Goal: Transaction & Acquisition: Download file/media

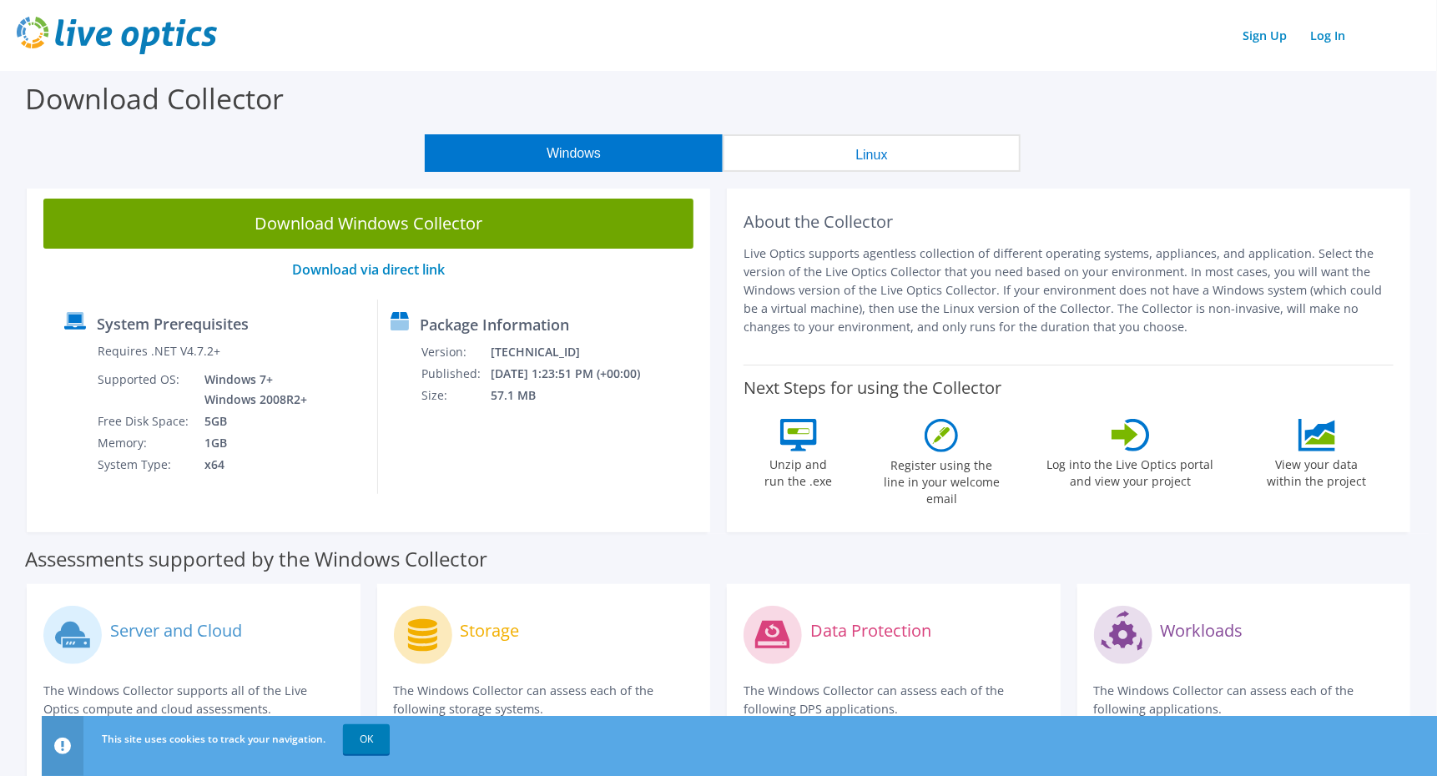
click at [842, 162] on button "Linux" at bounding box center [872, 153] width 298 height 38
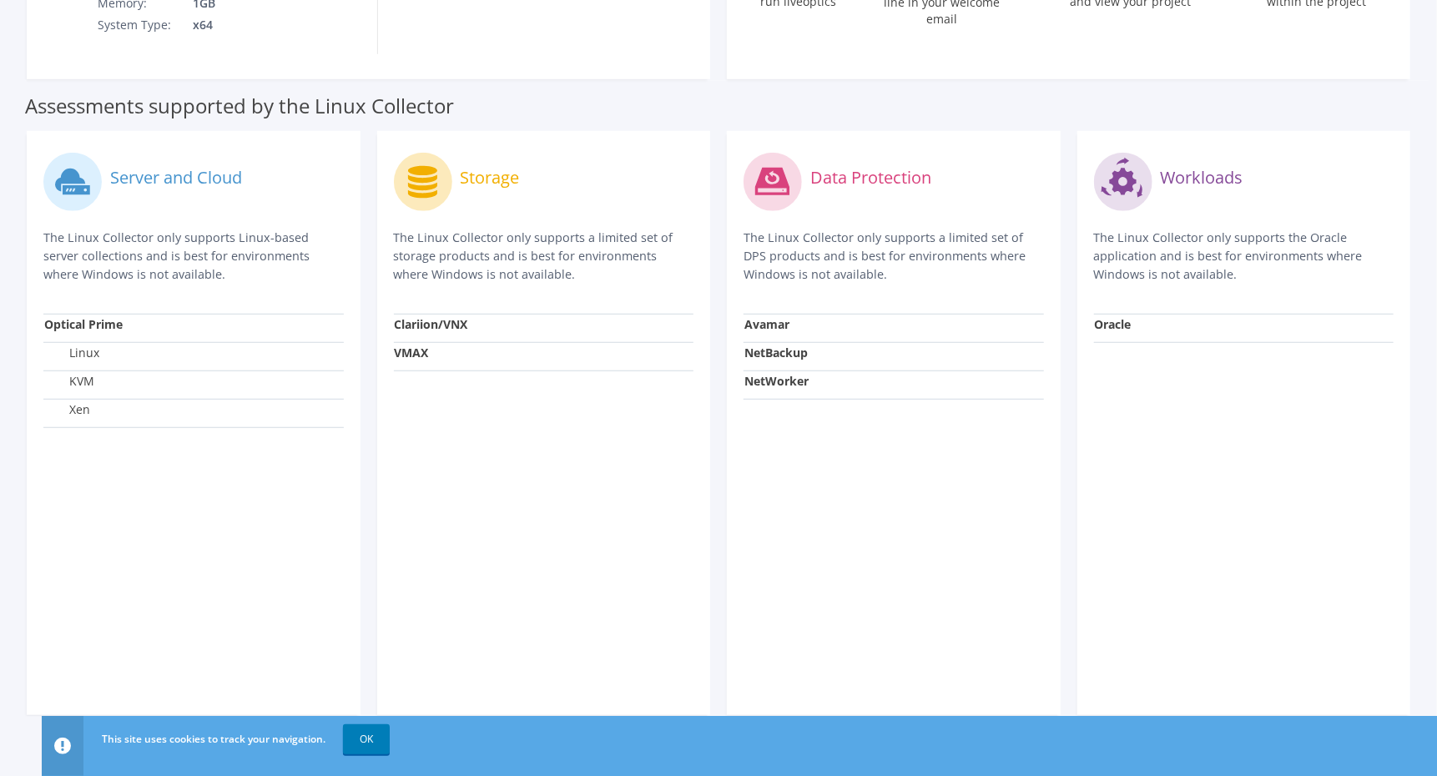
scroll to position [501, 0]
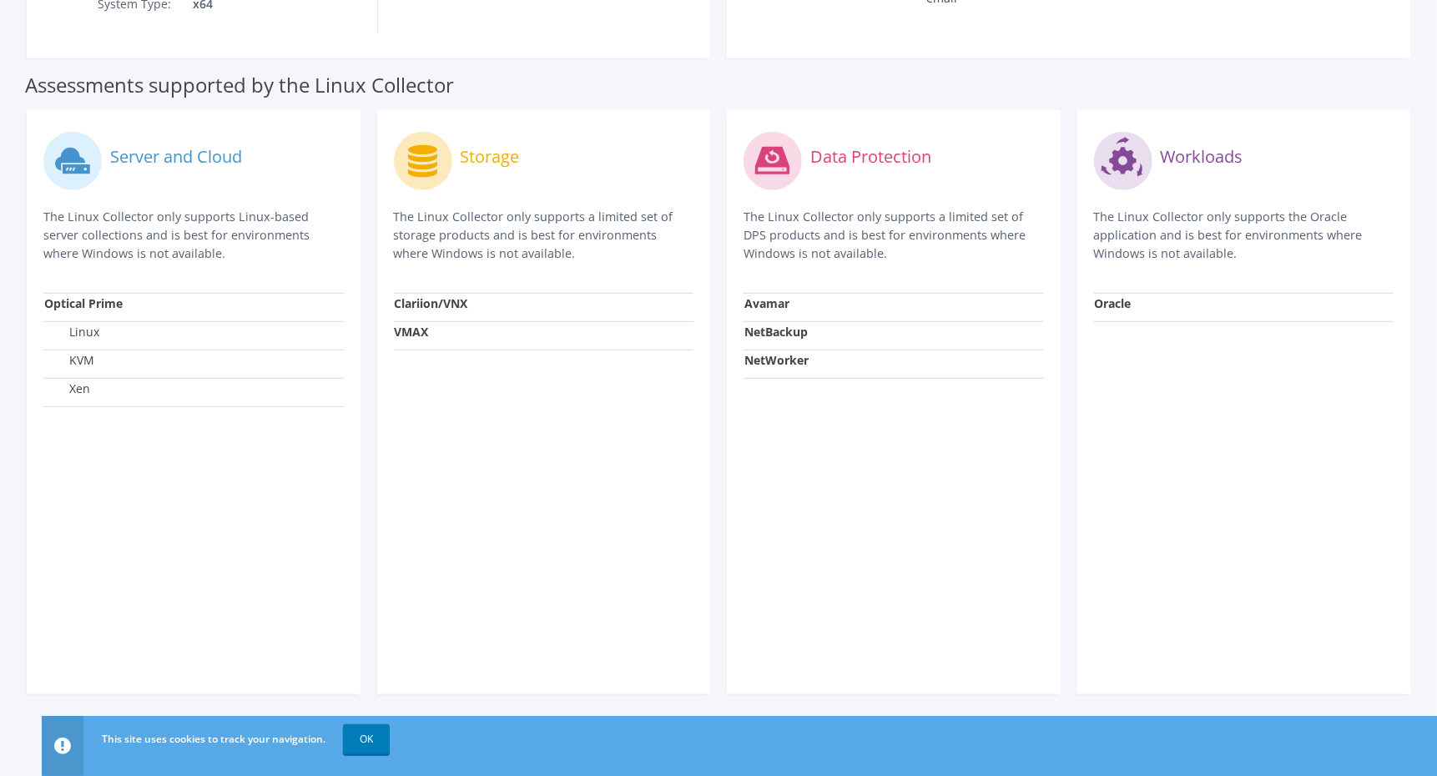
click at [80, 338] on label "Linux" at bounding box center [71, 332] width 55 height 17
click at [83, 308] on strong "Optical Prime" at bounding box center [83, 303] width 78 height 16
click at [370, 728] on link "OK" at bounding box center [366, 739] width 47 height 30
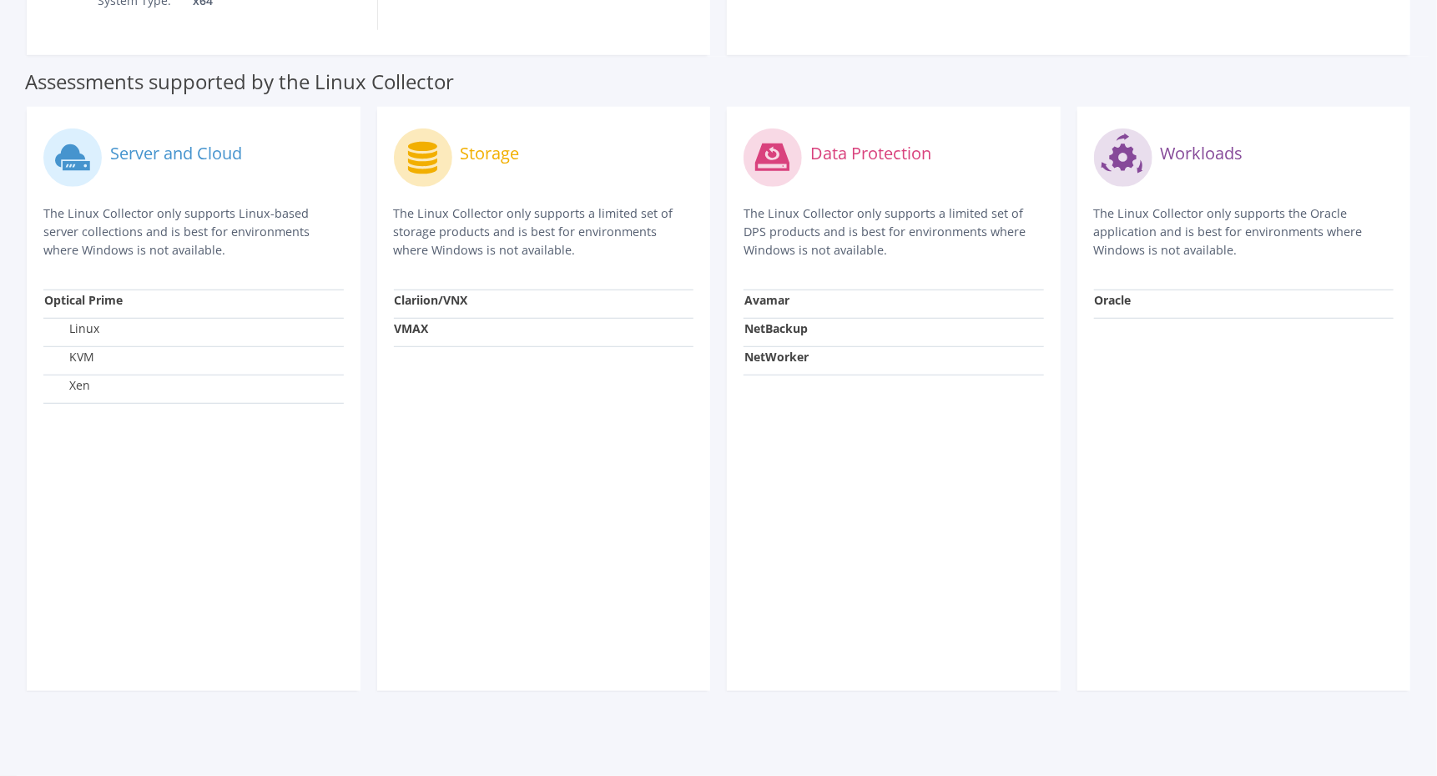
click at [83, 330] on label "Linux" at bounding box center [71, 328] width 55 height 17
click at [85, 330] on label "Linux" at bounding box center [71, 328] width 55 height 17
click at [103, 312] on td "Optical Prime" at bounding box center [193, 304] width 300 height 28
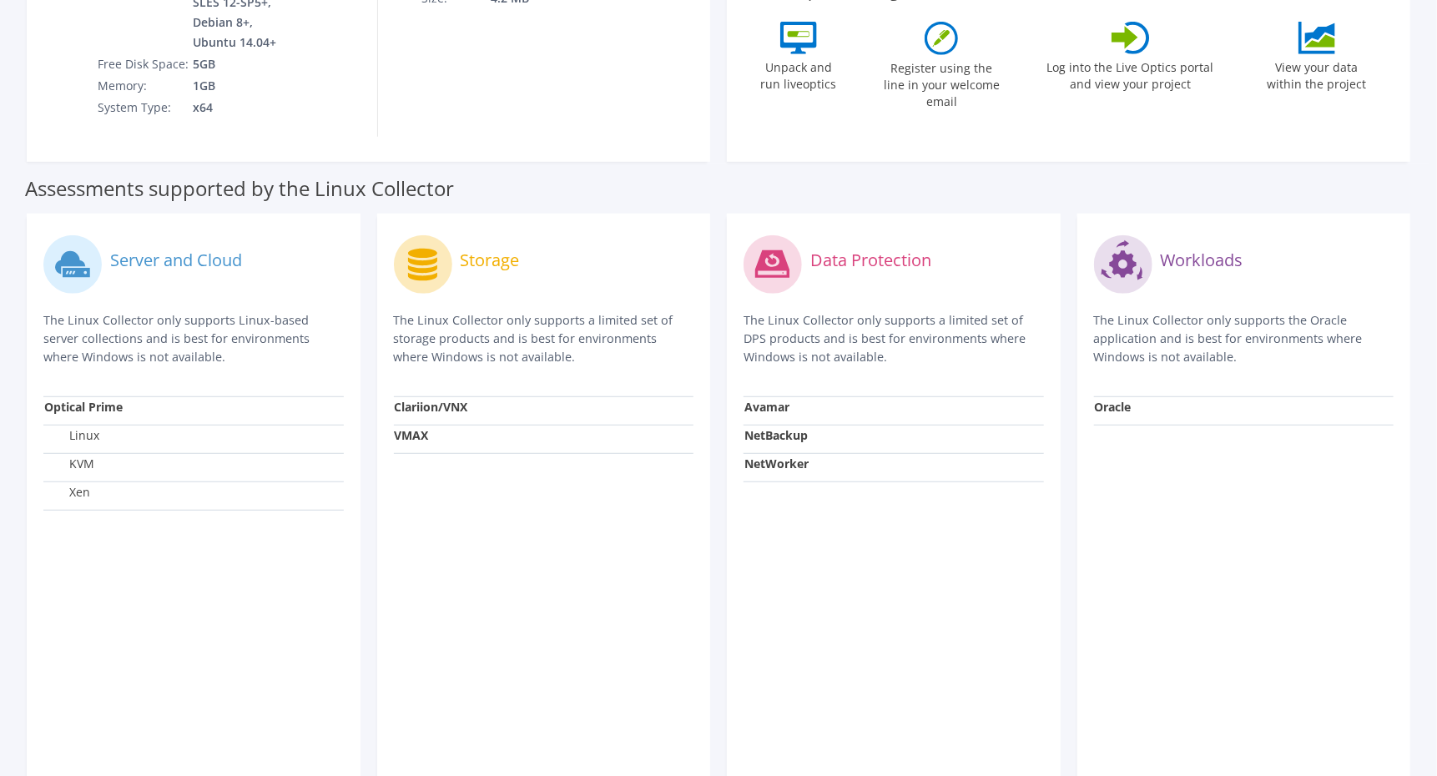
scroll to position [421, 0]
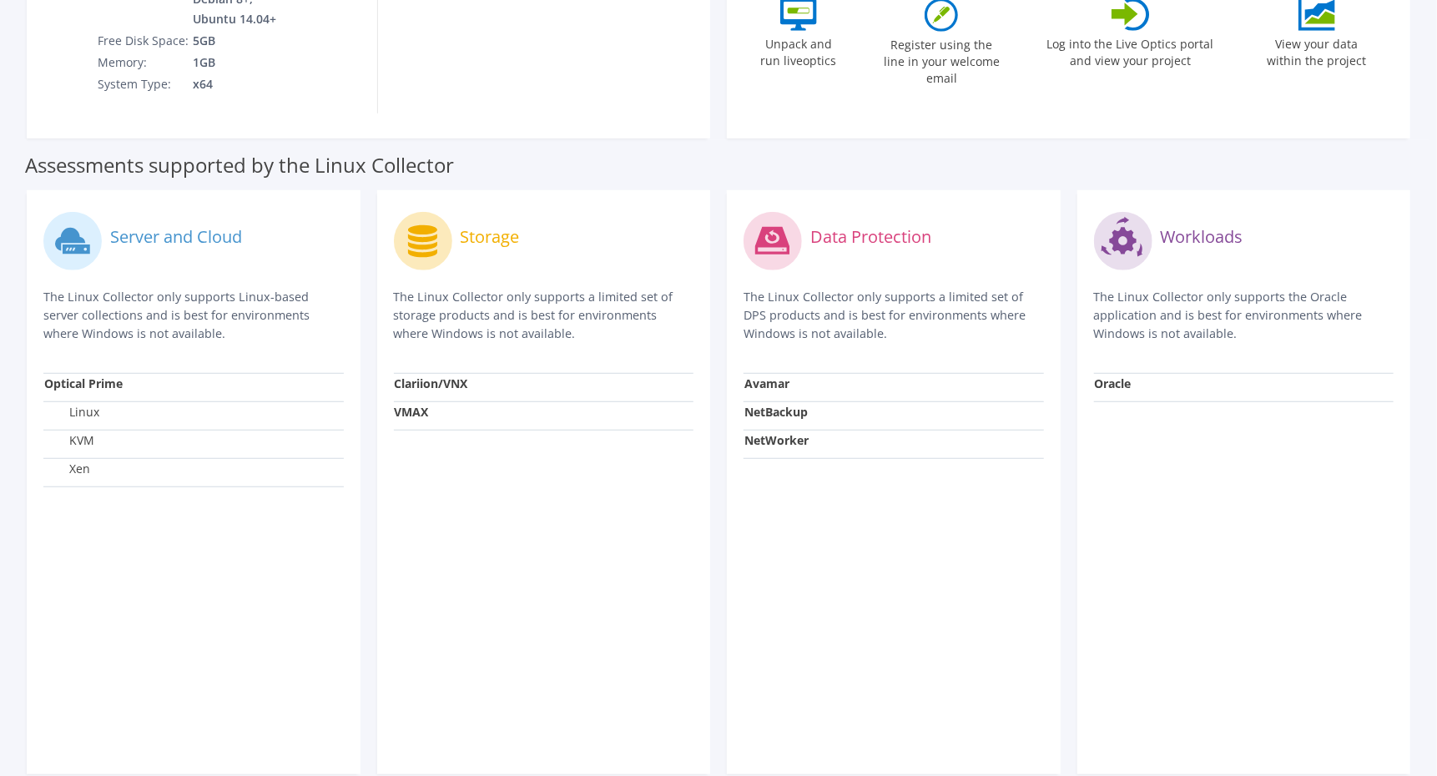
click at [91, 415] on label "Linux" at bounding box center [71, 412] width 55 height 17
click at [93, 445] on label "KVM" at bounding box center [69, 440] width 50 height 17
click at [78, 481] on td "Xen" at bounding box center [193, 473] width 300 height 28
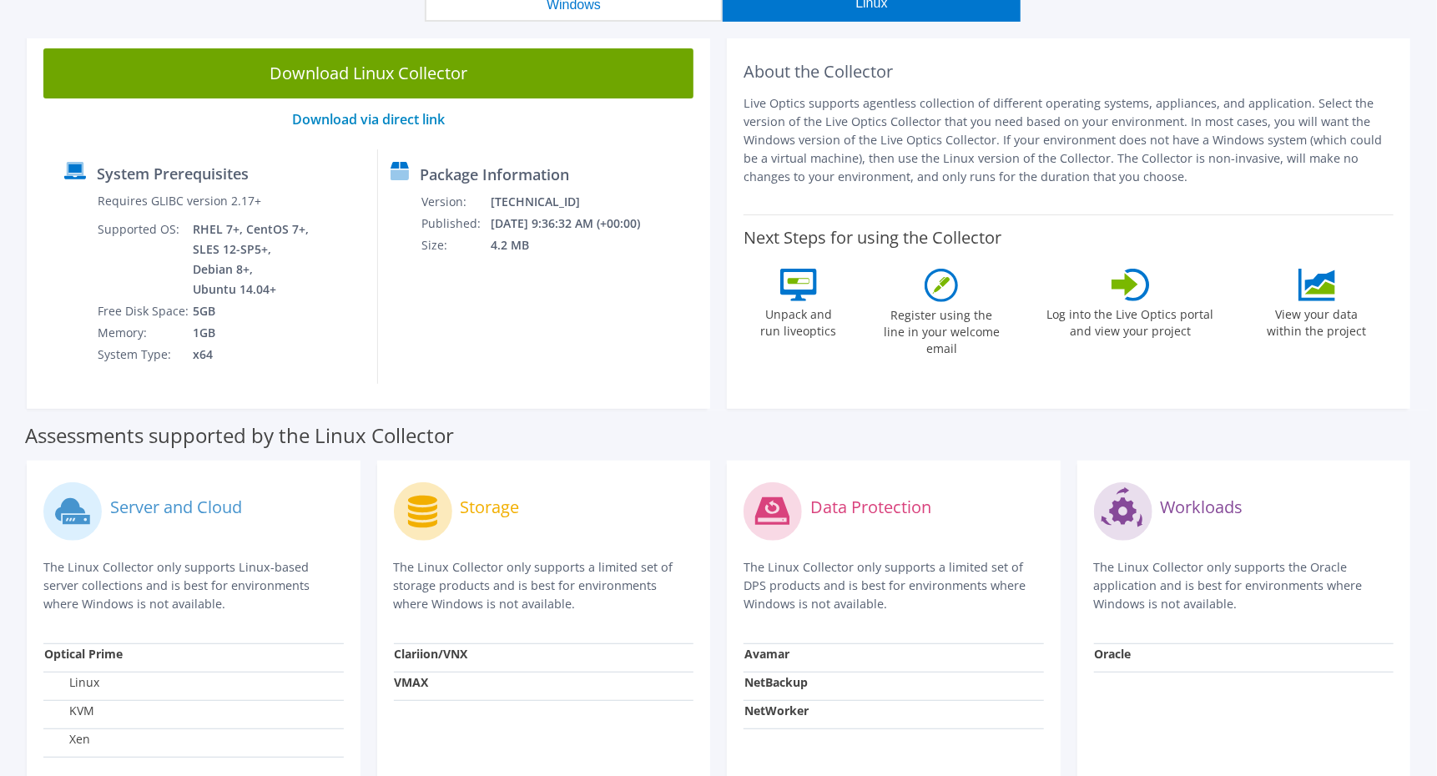
scroll to position [146, 0]
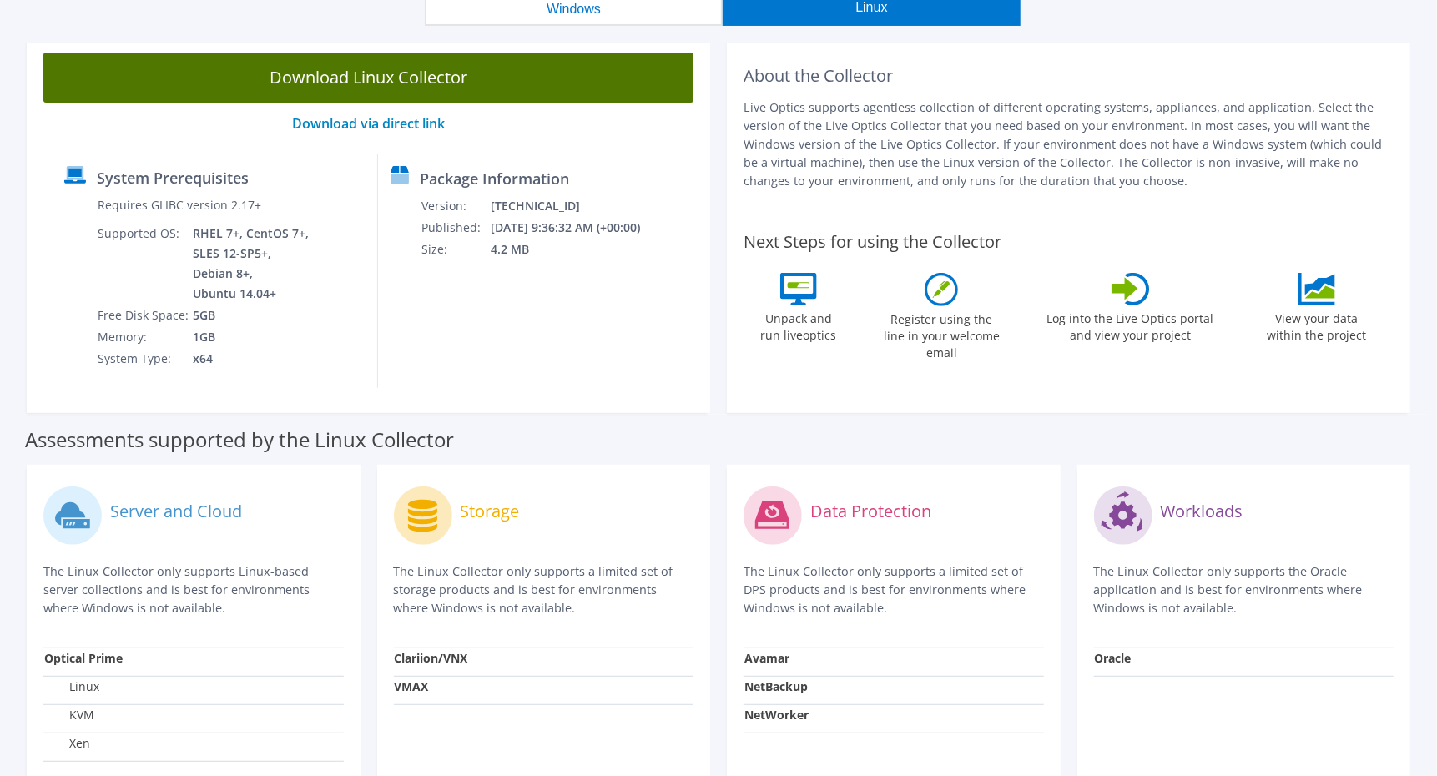
click at [367, 76] on link "Download Linux Collector" at bounding box center [368, 78] width 650 height 50
